Goal: Transaction & Acquisition: Purchase product/service

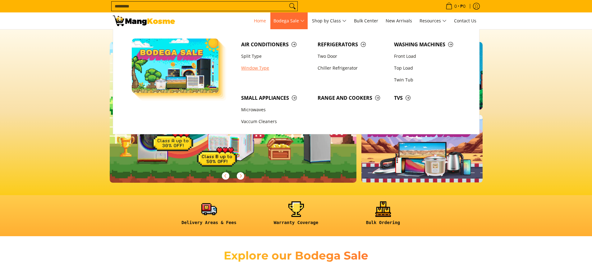
click at [256, 68] on link "Window Type" at bounding box center [276, 68] width 76 height 12
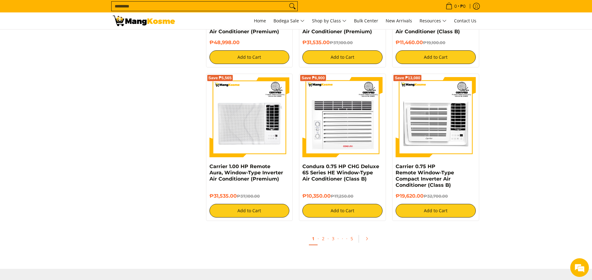
scroll to position [1150, 0]
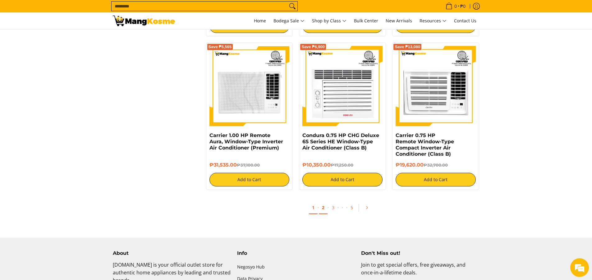
click at [323, 208] on link "2" at bounding box center [323, 207] width 9 height 13
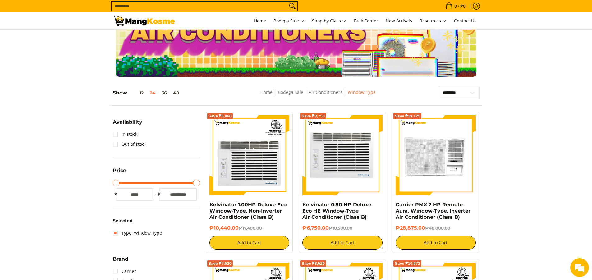
click at [334, 152] on img at bounding box center [343, 155] width 80 height 80
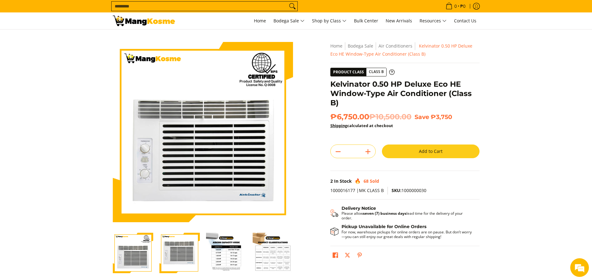
click at [231, 252] on img "Kelvinator 0.50 HP Deluxe Eco HE Window-Type Air Conditioner (Class B)-3" at bounding box center [226, 253] width 40 height 40
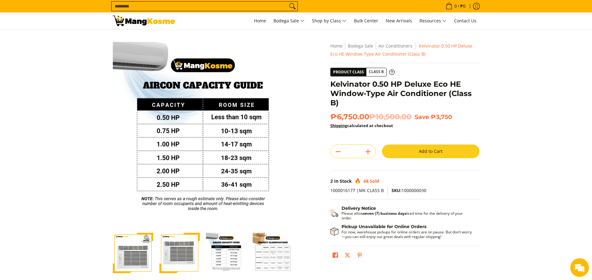
click at [280, 254] on img "Kelvinator 0.50 HP Deluxe Eco HE Window-Type Air Conditioner (Class B)-4" at bounding box center [273, 253] width 40 height 40
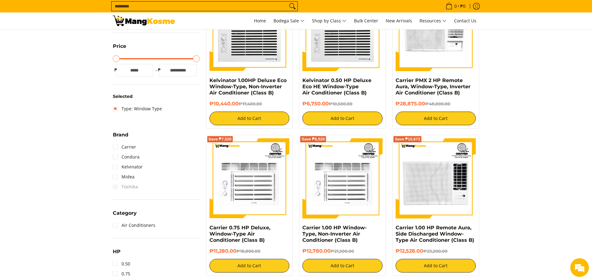
scroll to position [218, 0]
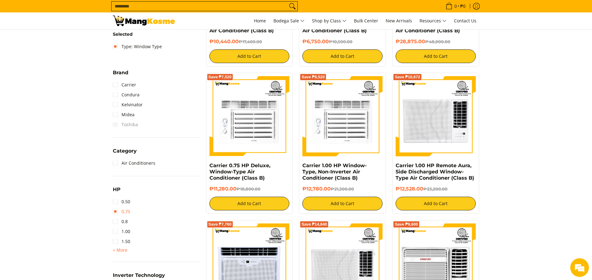
click at [116, 211] on link "0.75" at bounding box center [121, 212] width 17 height 10
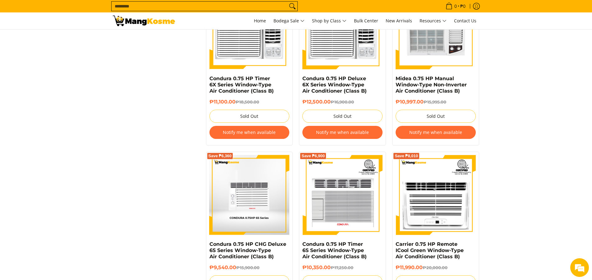
scroll to position [803, 0]
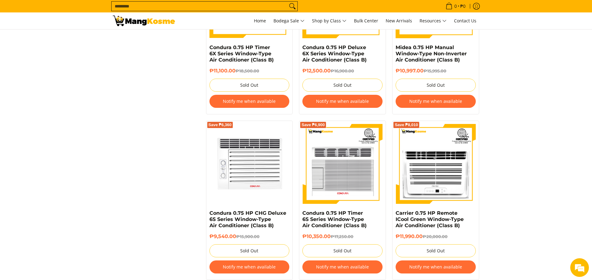
click at [252, 161] on img at bounding box center [250, 164] width 80 height 80
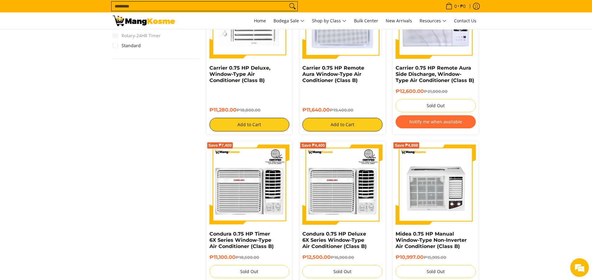
scroll to position [585, 0]
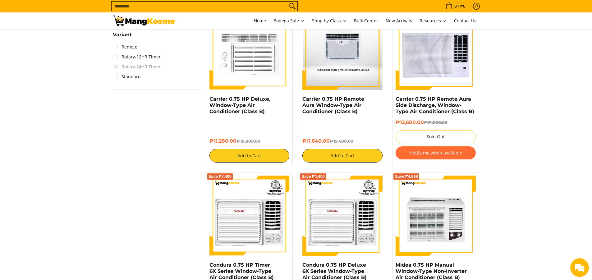
click at [351, 65] on img at bounding box center [343, 50] width 80 height 80
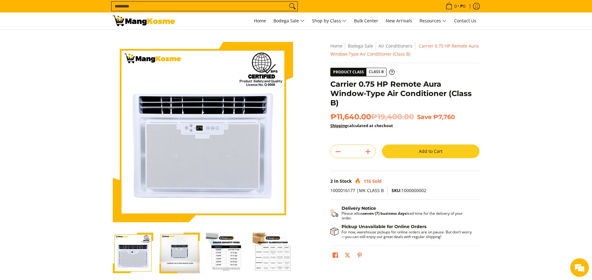
click at [388, 89] on h1 "Carrier 0.75 HP Remote Aura Window-Type Air Conditioner (Class B)" at bounding box center [405, 94] width 149 height 28
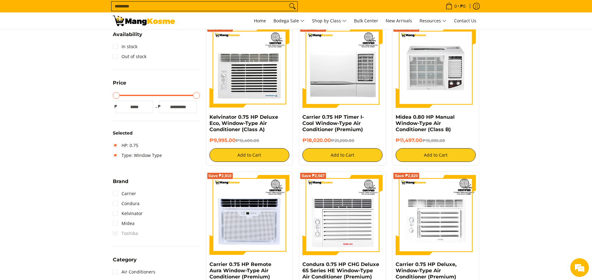
scroll to position [57, 0]
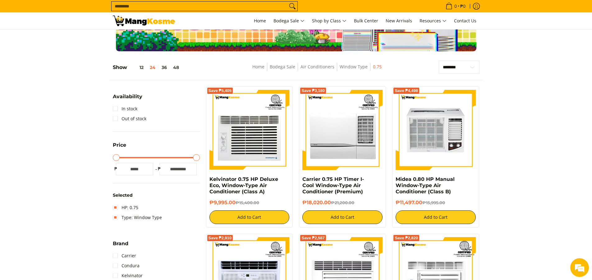
click at [202, 4] on input "Search..." at bounding box center [200, 6] width 176 height 9
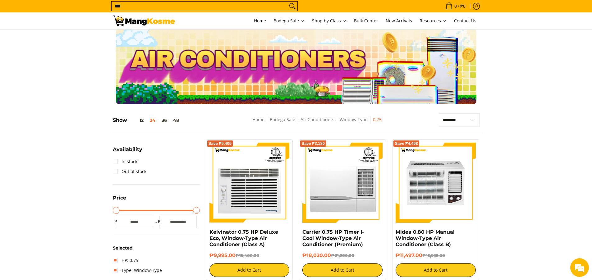
scroll to position [0, 0]
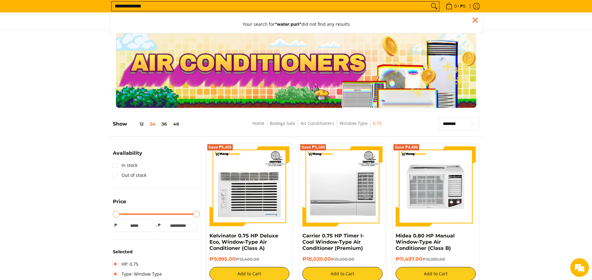
type input "**********"
click at [429, 2] on button "Search" at bounding box center [434, 6] width 10 height 9
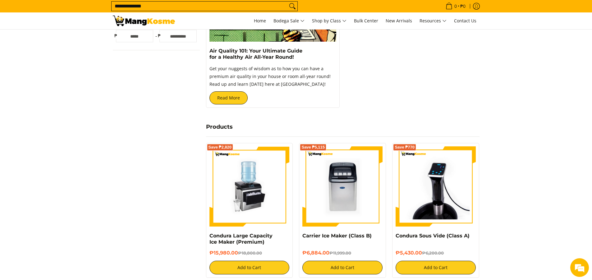
scroll to position [124, 0]
